Goal: Book appointment/travel/reservation

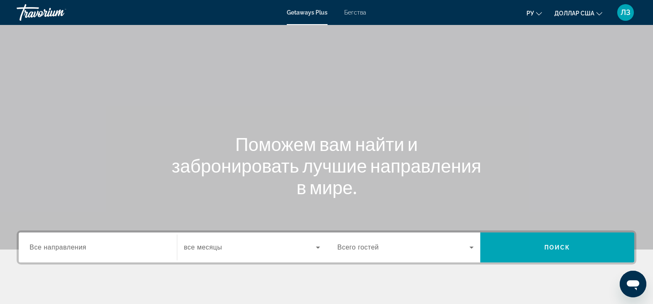
scroll to position [146, 0]
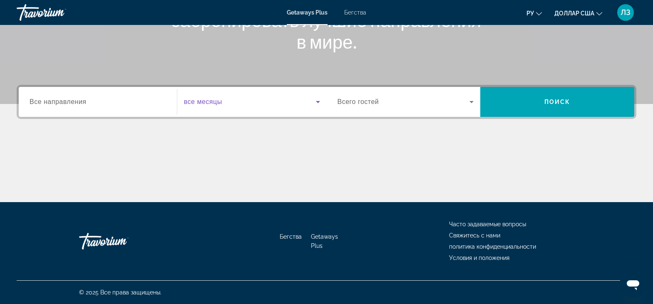
click at [228, 105] on span "Виджет поиска" at bounding box center [250, 102] width 132 height 10
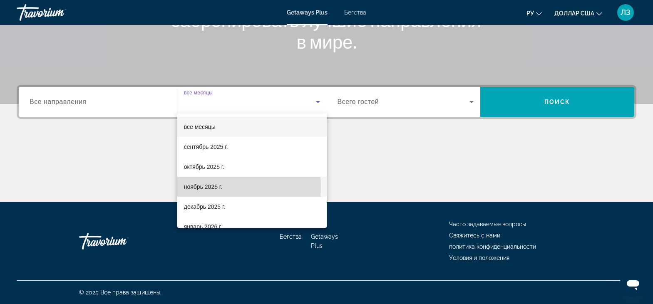
click at [209, 187] on font "ноябрь 2025 г." at bounding box center [203, 187] width 38 height 7
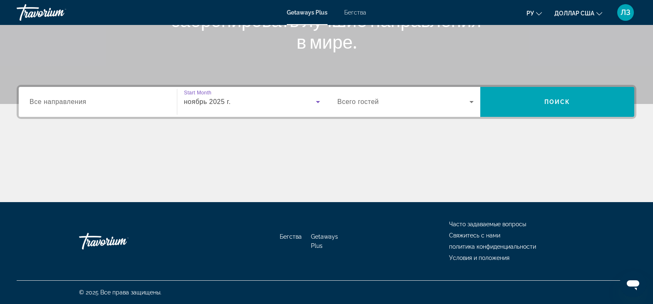
click at [474, 100] on icon "Виджет поиска" at bounding box center [472, 102] width 10 height 10
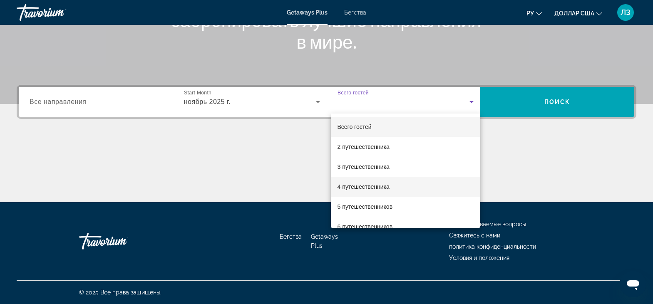
click at [386, 190] on span "4 путешественника" at bounding box center [364, 187] width 52 height 10
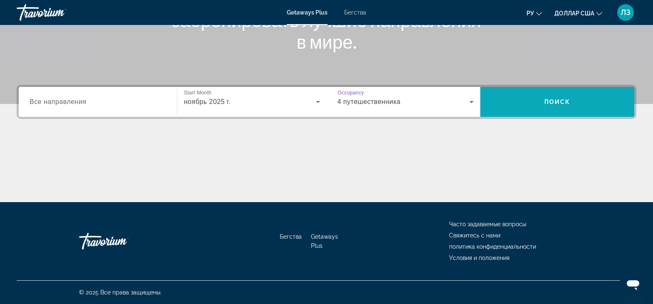
click at [541, 104] on span "Виджет поиска" at bounding box center [557, 102] width 154 height 20
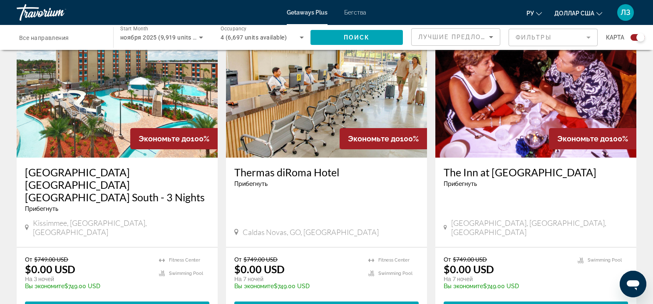
scroll to position [333, 0]
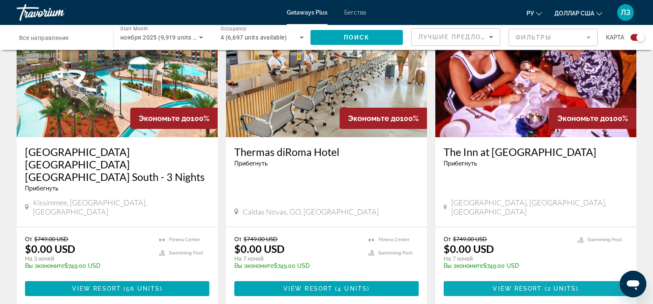
click at [525, 286] on span "View Resort" at bounding box center [517, 289] width 49 height 7
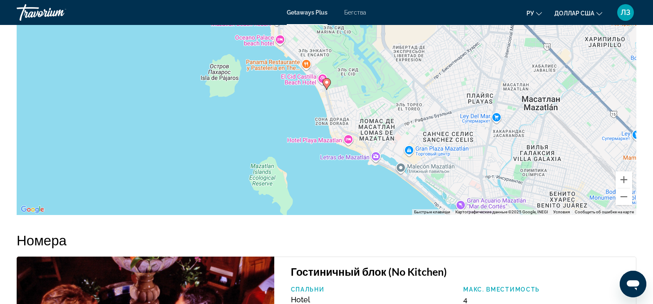
scroll to position [935, 0]
